Goal: Information Seeking & Learning: Understand process/instructions

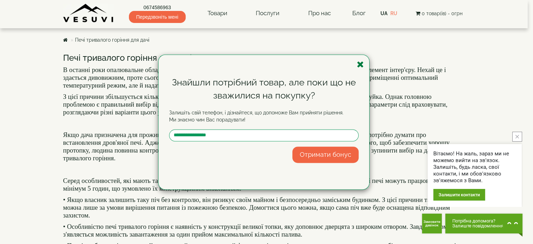
click at [360, 64] on icon "button" at bounding box center [360, 64] width 7 height 9
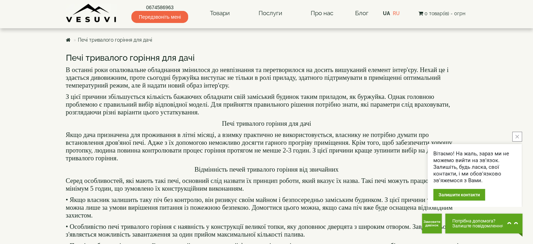
click at [518, 135] on icon "close button" at bounding box center [518, 137] width 4 height 4
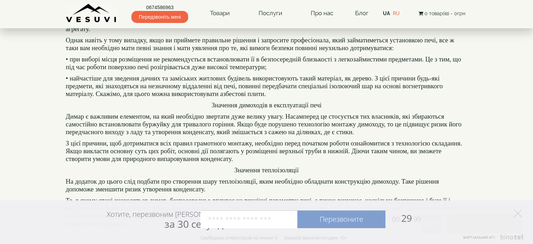
scroll to position [270, 0]
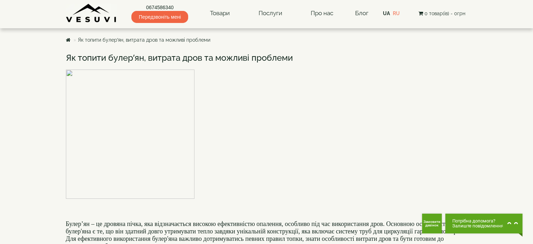
click at [169, 41] on link "Як топити булер’ян, витрата дров та можливі проблеми" at bounding box center [144, 40] width 133 height 6
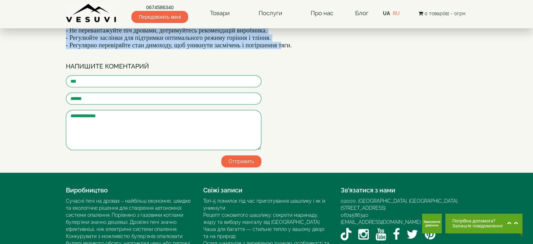
scroll to position [574, 0]
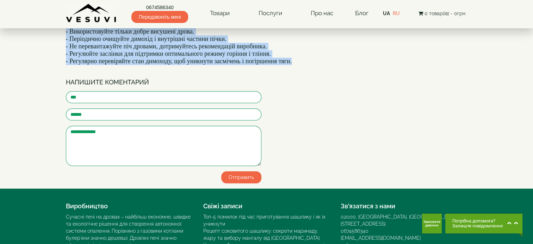
drag, startPoint x: 58, startPoint y: 55, endPoint x: 322, endPoint y: 114, distance: 270.6
copy div "Як топити булер’ян, витрата дров та можливі проблеми Булер’ян – це дровяна пічк…"
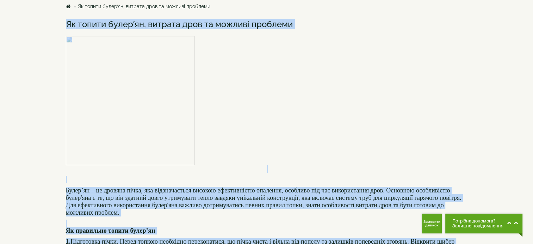
scroll to position [0, 0]
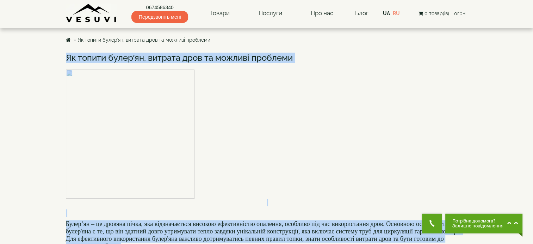
click at [248, 117] on h4 at bounding box center [267, 137] width 402 height 136
